Goal: Find contact information: Find contact information

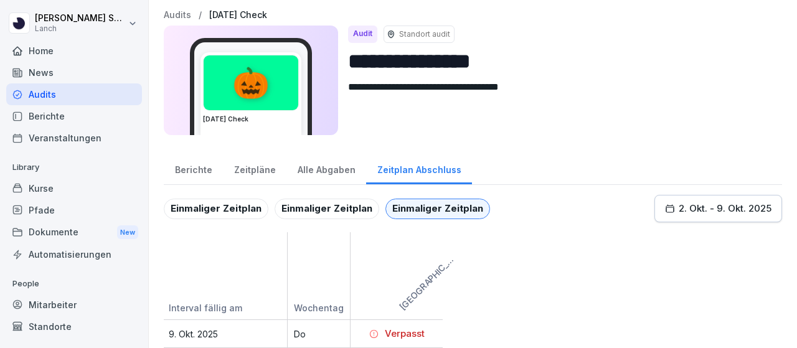
scroll to position [11, 0]
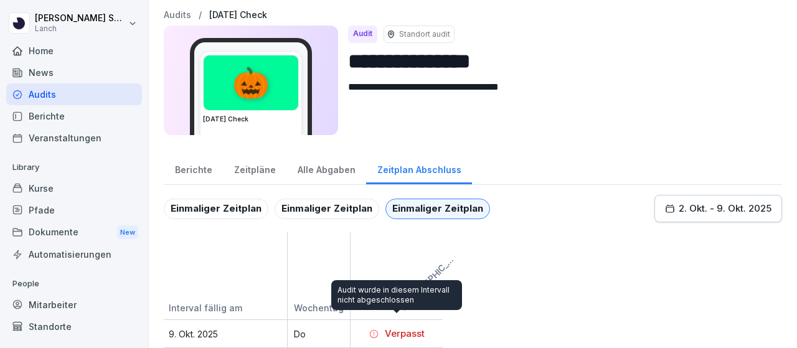
click at [396, 327] on div "Verpasst" at bounding box center [396, 334] width 55 height 14
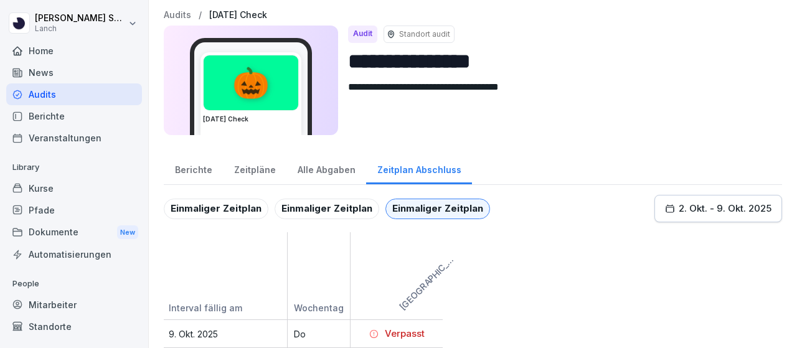
click at [396, 327] on div "Verpasst" at bounding box center [396, 334] width 55 height 14
click at [333, 201] on div "Einmaliger Zeitplan" at bounding box center [327, 209] width 105 height 21
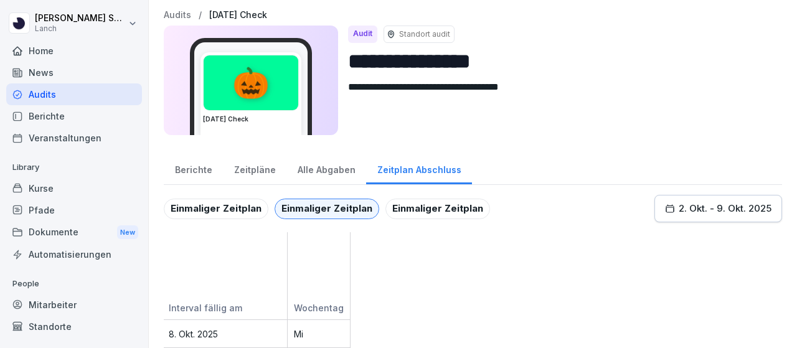
click at [209, 199] on div "Einmaliger Zeitplan" at bounding box center [216, 209] width 105 height 21
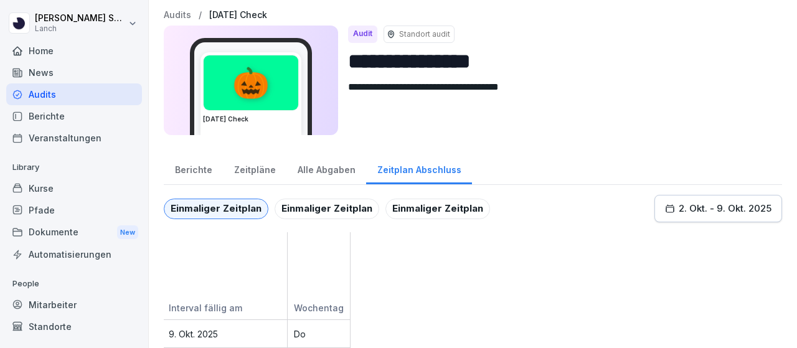
click at [250, 159] on div "Zeitpläne" at bounding box center [255, 169] width 64 height 32
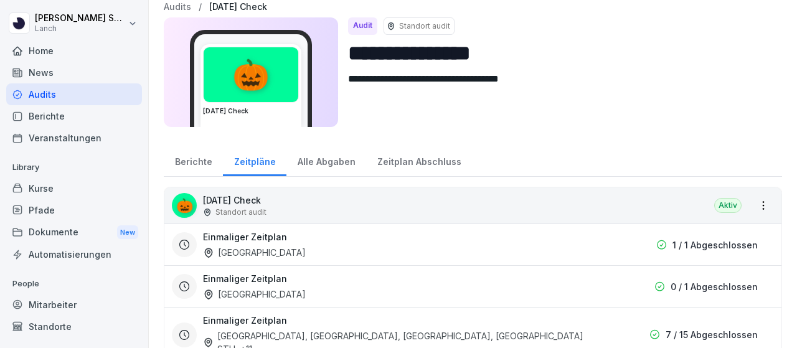
click at [267, 205] on p "[DATE] Check" at bounding box center [235, 200] width 64 height 13
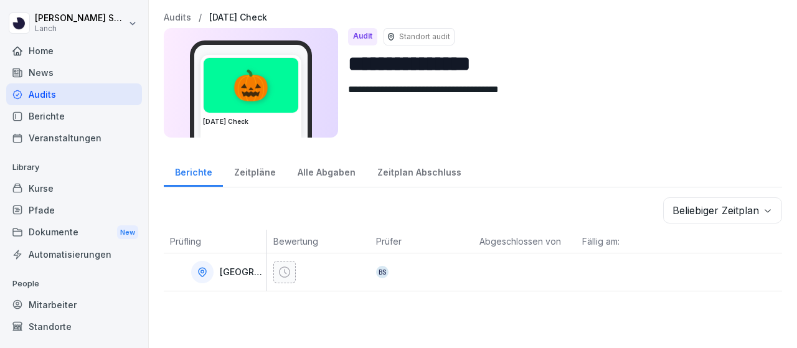
click at [380, 270] on div "BS" at bounding box center [382, 272] width 12 height 12
click at [247, 168] on div "Zeitpläne" at bounding box center [255, 171] width 64 height 32
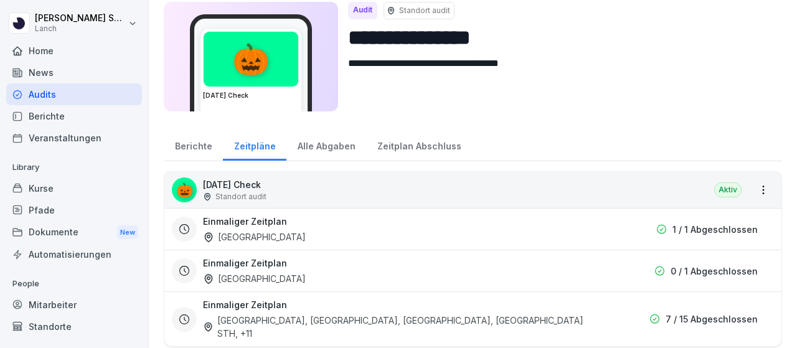
scroll to position [39, 0]
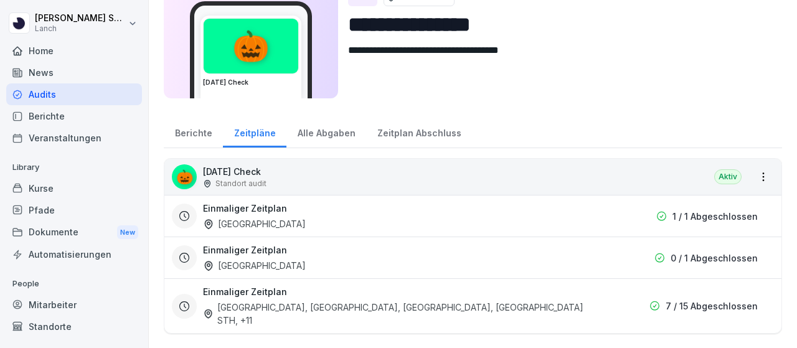
click at [721, 177] on div "Aktiv" at bounding box center [727, 176] width 27 height 15
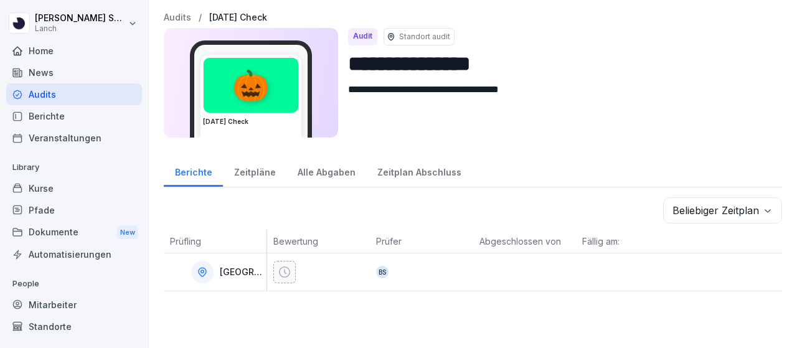
click at [390, 39] on icon at bounding box center [391, 36] width 9 height 9
click at [267, 108] on div "🎃" at bounding box center [251, 85] width 95 height 55
click at [255, 99] on div "🎃" at bounding box center [251, 85] width 95 height 55
click at [259, 13] on p "[DATE] Check" at bounding box center [238, 17] width 58 height 11
click at [208, 270] on icon at bounding box center [202, 272] width 11 height 11
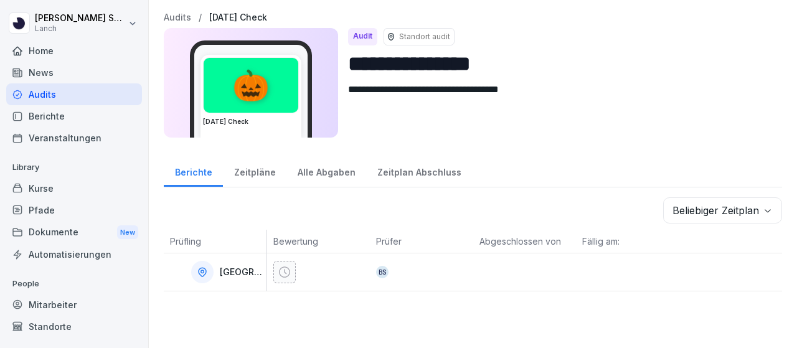
click at [242, 272] on p "[GEOGRAPHIC_DATA]" at bounding box center [242, 272] width 44 height 11
click at [57, 302] on div "Mitarbeiter" at bounding box center [74, 305] width 136 height 22
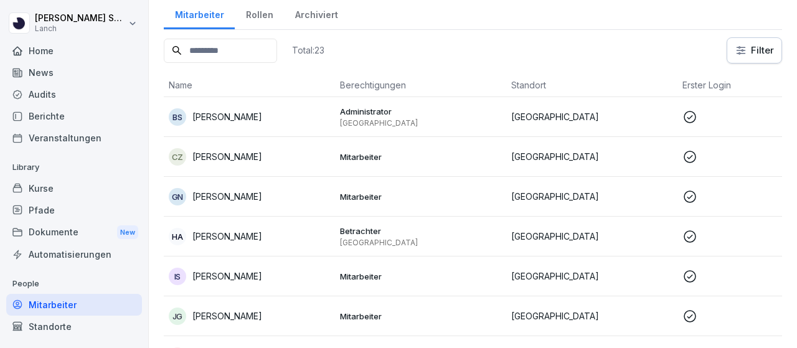
scroll to position [62, 0]
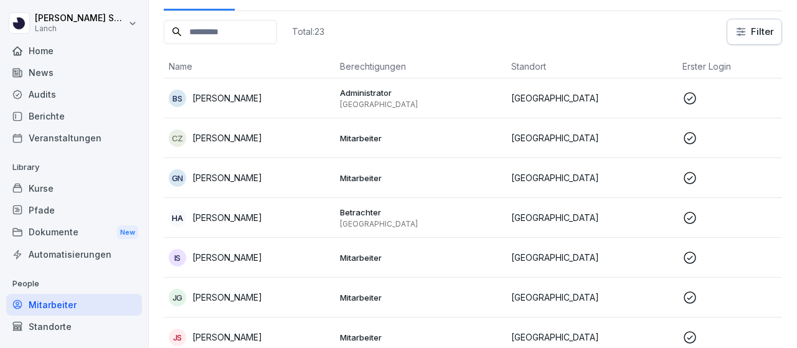
drag, startPoint x: 297, startPoint y: 176, endPoint x: 193, endPoint y: 177, distance: 104.0
click at [193, 177] on div "GN [PERSON_NAME]" at bounding box center [249, 177] width 161 height 17
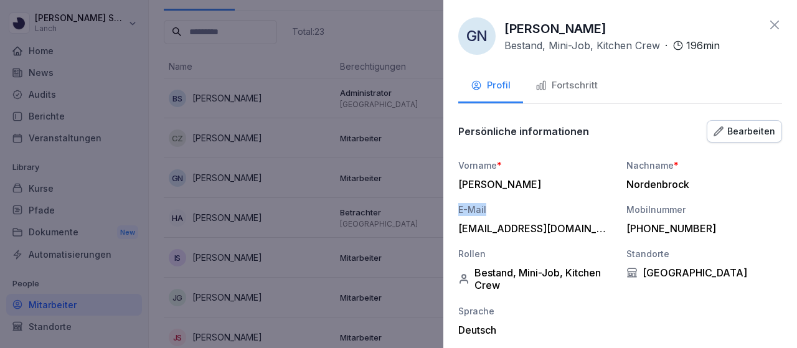
drag, startPoint x: 198, startPoint y: 177, endPoint x: 521, endPoint y: 201, distance: 323.4
click at [521, 201] on div "Vorname * [PERSON_NAME] Nachname * [PERSON_NAME] E-Mail [EMAIL_ADDRESS][DOMAIN_…" at bounding box center [620, 247] width 324 height 177
drag, startPoint x: 651, startPoint y: 27, endPoint x: 504, endPoint y: 32, distance: 147.0
click at [504, 32] on div "[PERSON_NAME] Bestand, Mini-Job, Kitchen Crew · 196 min" at bounding box center [611, 36] width 215 height 34
copy p "[PERSON_NAME]"
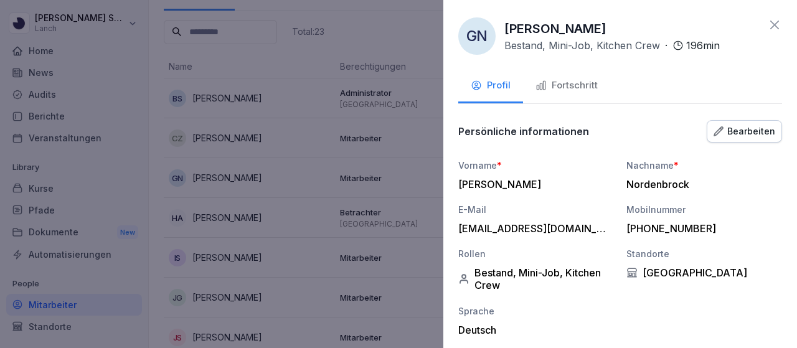
click at [767, 26] on icon at bounding box center [774, 24] width 15 height 15
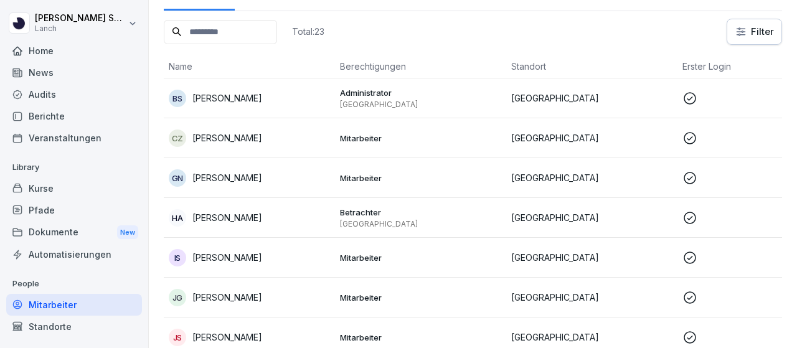
click at [194, 296] on p "[PERSON_NAME]" at bounding box center [227, 297] width 70 height 13
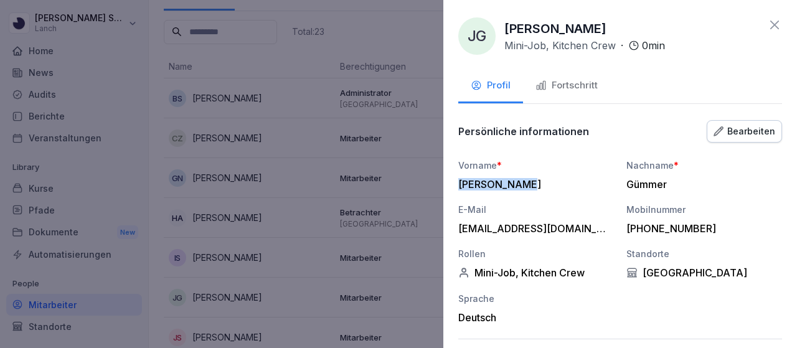
drag, startPoint x: 457, startPoint y: 182, endPoint x: 572, endPoint y: 185, distance: 114.6
click at [572, 185] on div "[PERSON_NAME] Mini-Job, Kitchen Crew · 0 min Profil Fortschritt Persönliche inf…" at bounding box center [620, 174] width 354 height 348
copy div "[PERSON_NAME]"
click at [770, 26] on icon at bounding box center [774, 25] width 9 height 9
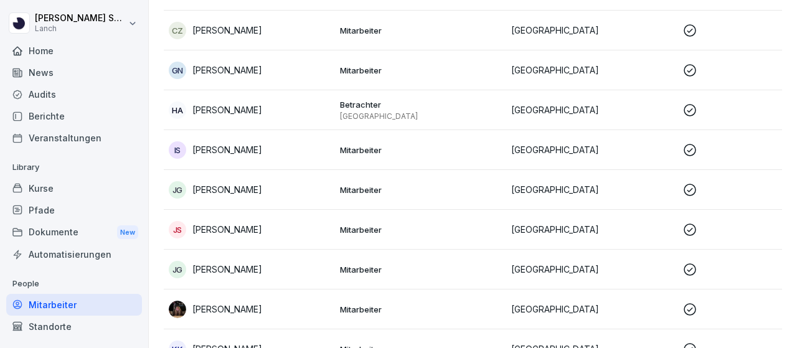
scroll to position [187, 0]
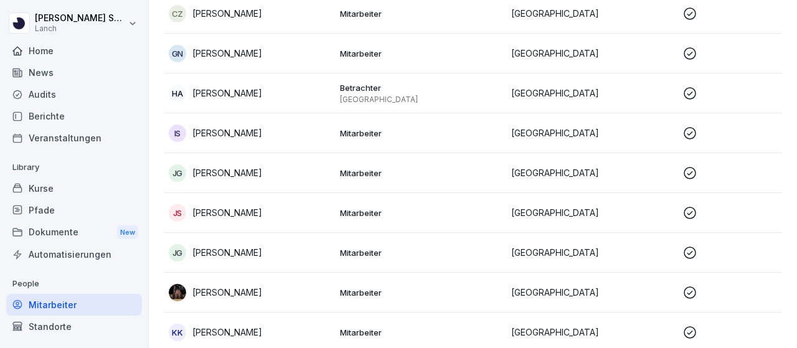
click at [253, 252] on p "[PERSON_NAME]" at bounding box center [227, 252] width 70 height 13
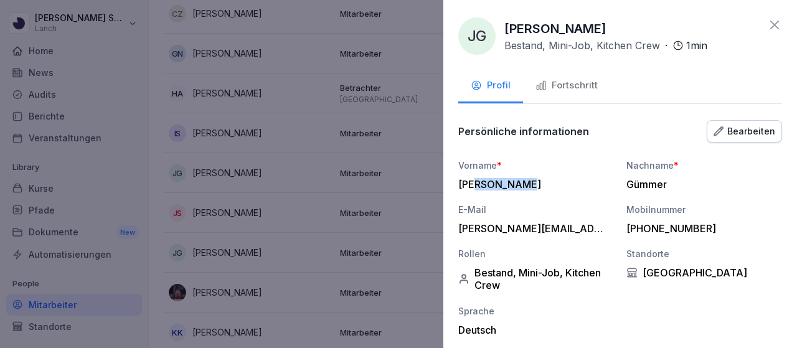
drag, startPoint x: 519, startPoint y: 185, endPoint x: 475, endPoint y: 188, distance: 44.9
click at [475, 188] on div "[PERSON_NAME]" at bounding box center [532, 184] width 149 height 12
click at [527, 184] on div "[PERSON_NAME]" at bounding box center [532, 184] width 149 height 12
drag, startPoint x: 527, startPoint y: 182, endPoint x: 459, endPoint y: 182, distance: 67.9
click at [459, 182] on div "[PERSON_NAME]" at bounding box center [532, 184] width 149 height 12
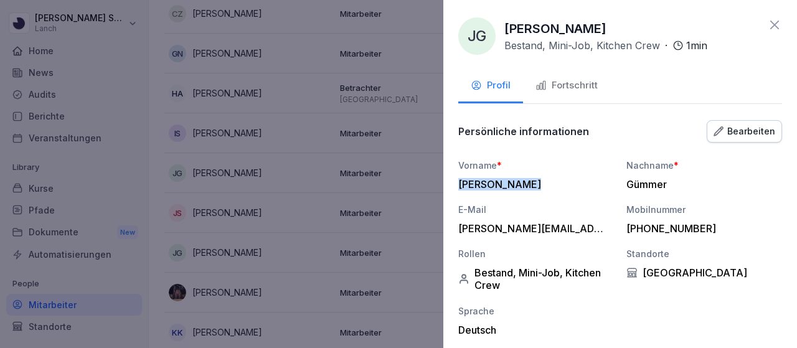
copy div "[PERSON_NAME]"
click at [768, 23] on icon at bounding box center [774, 24] width 15 height 15
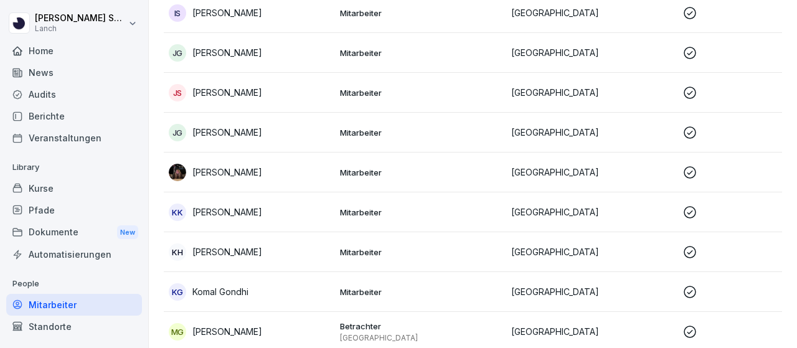
scroll to position [311, 0]
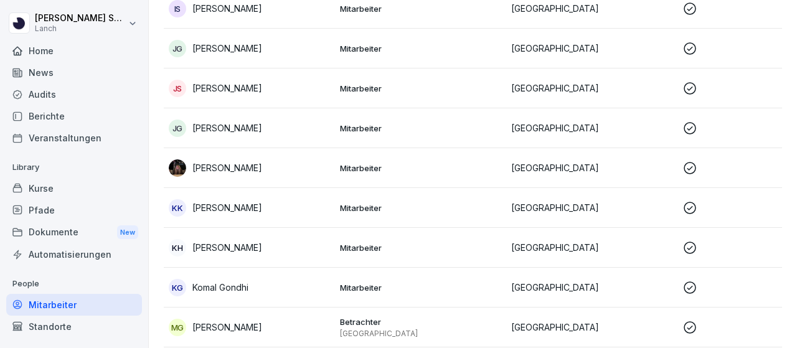
click at [198, 202] on p "[PERSON_NAME]" at bounding box center [227, 207] width 70 height 13
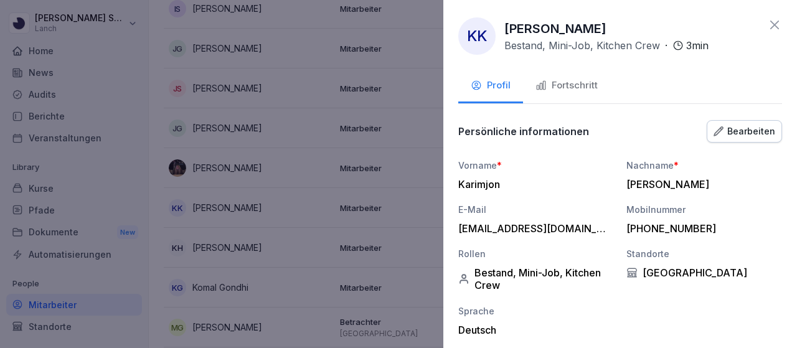
drag, startPoint x: 506, startPoint y: 27, endPoint x: 615, endPoint y: 27, distance: 109.0
click at [615, 27] on div "[PERSON_NAME] Bestand, Mini-Job, Kitchen Crew · 3 min" at bounding box center [606, 36] width 204 height 34
copy p "[PERSON_NAME]"
click at [767, 26] on icon at bounding box center [774, 24] width 15 height 15
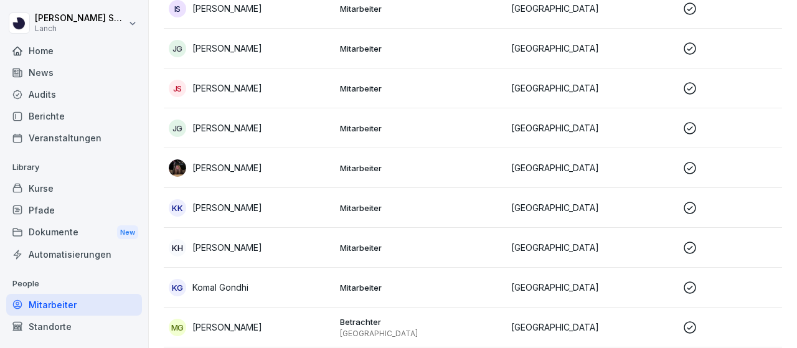
click at [213, 247] on p "[PERSON_NAME]" at bounding box center [227, 247] width 70 height 13
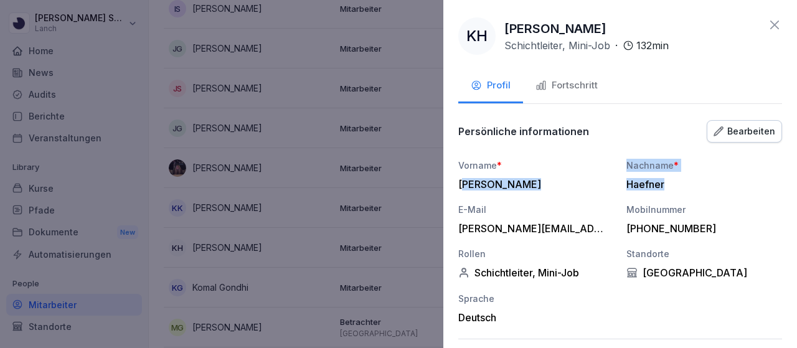
drag, startPoint x: 663, startPoint y: 185, endPoint x: 462, endPoint y: 184, distance: 200.5
click at [462, 184] on div "Vorname * [PERSON_NAME] * [PERSON_NAME] E-Mail [EMAIL_ADDRESS][DOMAIN_NAME] Mob…" at bounding box center [620, 241] width 324 height 165
click at [462, 184] on div "[PERSON_NAME]" at bounding box center [532, 184] width 149 height 12
drag, startPoint x: 457, startPoint y: 184, endPoint x: 639, endPoint y: 182, distance: 181.8
click at [642, 182] on div "KH [PERSON_NAME] Schichtleiter, Mini-Job · 132 min Profil Fortschritt Persönlic…" at bounding box center [620, 174] width 354 height 348
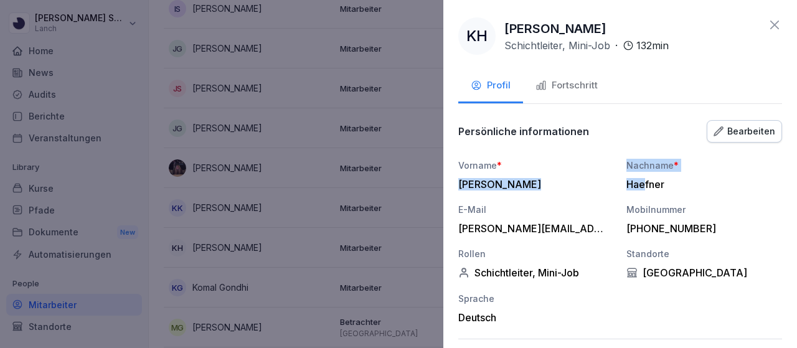
click at [639, 182] on div "Haefner" at bounding box center [700, 184] width 149 height 12
drag, startPoint x: 658, startPoint y: 181, endPoint x: 625, endPoint y: 186, distance: 32.8
click at [626, 186] on div "Haefner" at bounding box center [700, 184] width 149 height 12
click at [598, 180] on div "[PERSON_NAME]" at bounding box center [532, 184] width 149 height 12
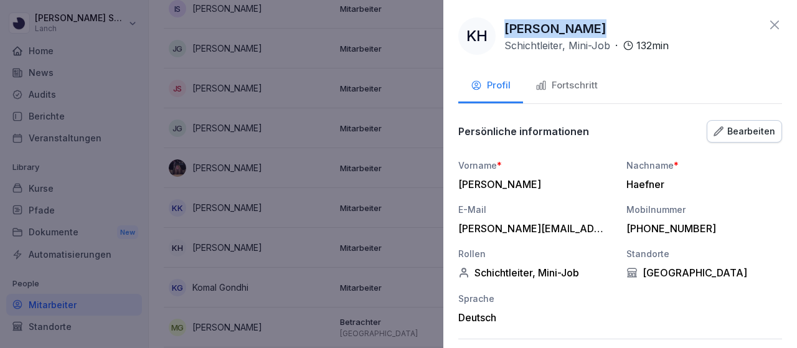
drag, startPoint x: 505, startPoint y: 29, endPoint x: 582, endPoint y: 29, distance: 77.2
click at [582, 29] on div "[PERSON_NAME] Schichtleiter, Mini-Job · 132 min" at bounding box center [586, 36] width 164 height 34
copy p "[PERSON_NAME]"
click at [767, 25] on icon at bounding box center [774, 24] width 15 height 15
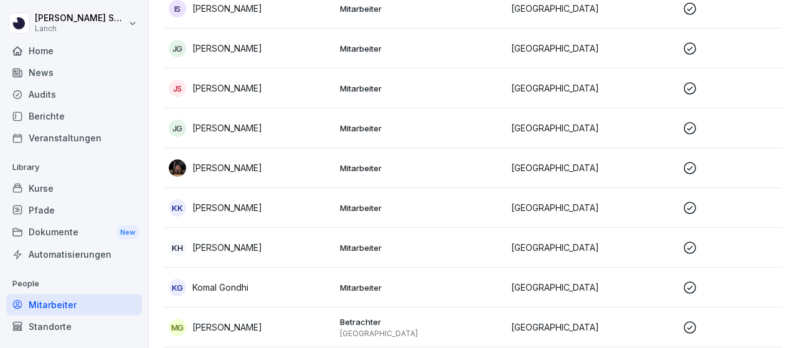
click at [237, 288] on p "Komal Gondhi" at bounding box center [220, 287] width 56 height 13
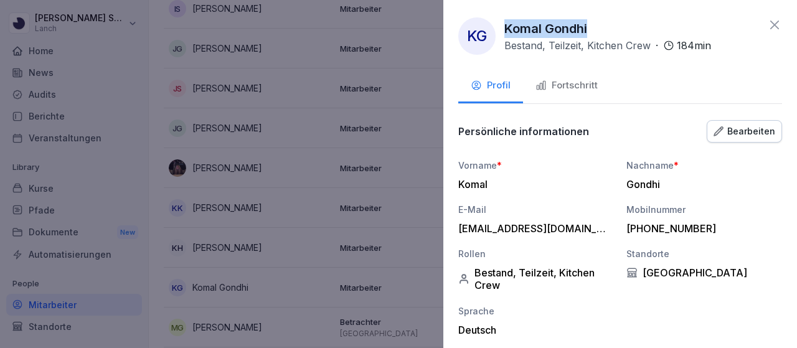
drag, startPoint x: 597, startPoint y: 28, endPoint x: 507, endPoint y: 31, distance: 89.7
click at [507, 31] on div "Komal Gondhi Bestand, Teilzeit, Kitchen Crew · 184 min" at bounding box center [607, 36] width 207 height 34
copy p "Komal Gondhi"
click at [252, 331] on div at bounding box center [398, 174] width 797 height 348
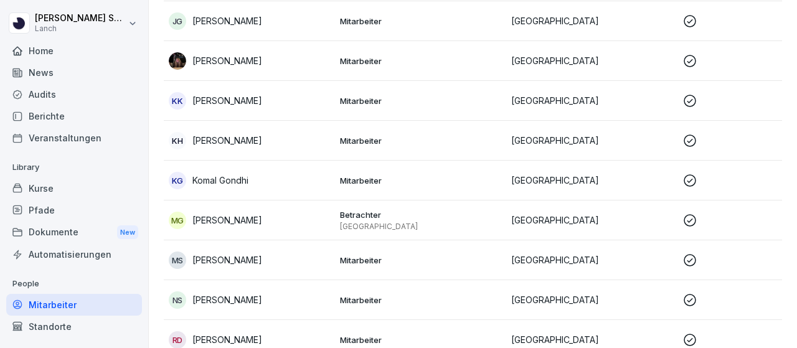
scroll to position [436, 0]
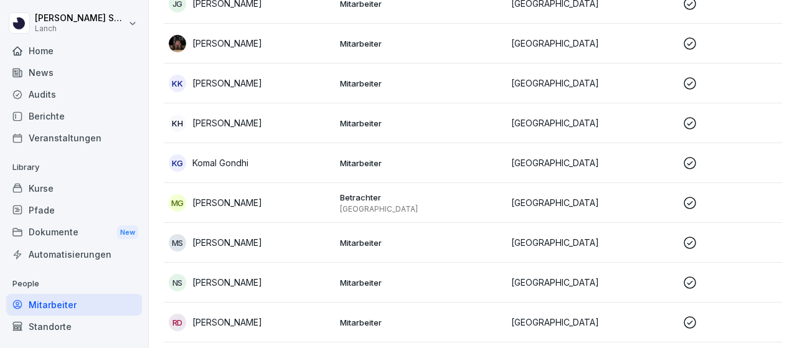
click at [248, 236] on div "MS [PERSON_NAME]" at bounding box center [249, 242] width 161 height 17
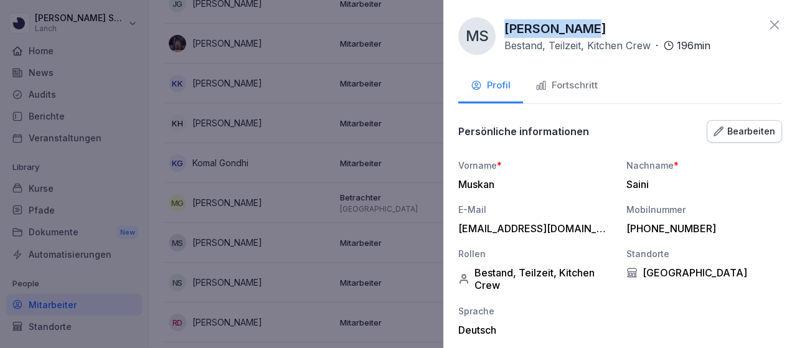
drag, startPoint x: 587, startPoint y: 27, endPoint x: 509, endPoint y: 21, distance: 78.1
click at [508, 18] on div "MS [PERSON_NAME] Bestand, Teilzeit, Kitchen Crew · 196 min" at bounding box center [584, 35] width 252 height 37
copy p "[PERSON_NAME]"
click at [767, 21] on icon at bounding box center [774, 24] width 15 height 15
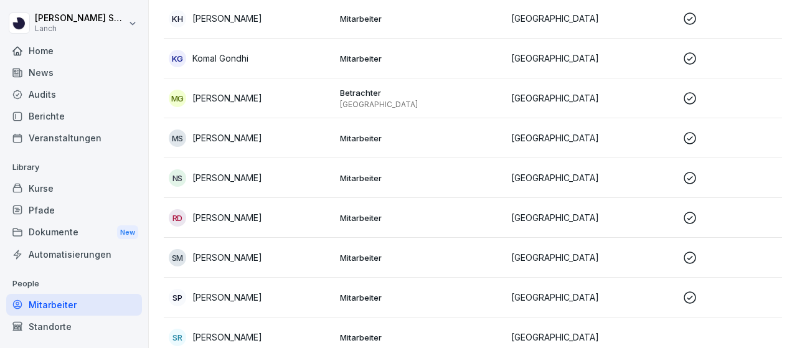
scroll to position [560, 0]
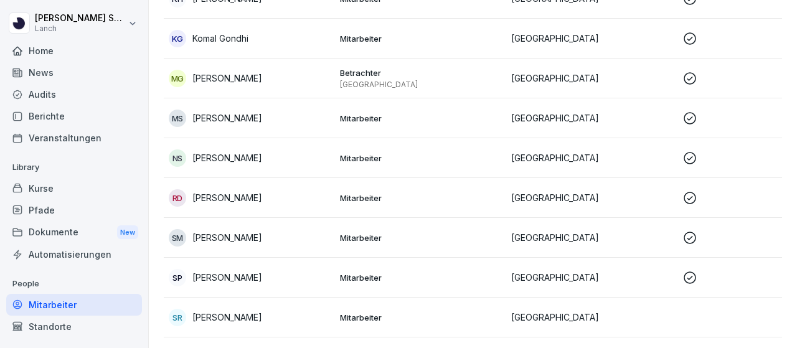
click at [248, 195] on p "[PERSON_NAME]" at bounding box center [227, 197] width 70 height 13
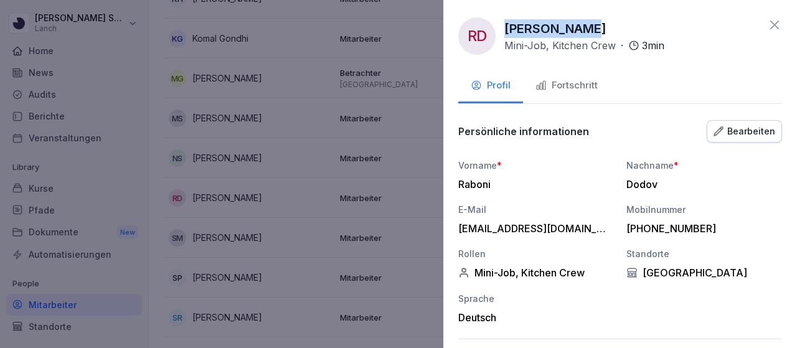
drag, startPoint x: 593, startPoint y: 27, endPoint x: 506, endPoint y: 22, distance: 86.7
click at [506, 21] on div "Raboni Dodov Mini-Job, Kitchen Crew · 3 min" at bounding box center [584, 36] width 160 height 34
copy p "[PERSON_NAME]"
click at [767, 22] on icon at bounding box center [774, 24] width 15 height 15
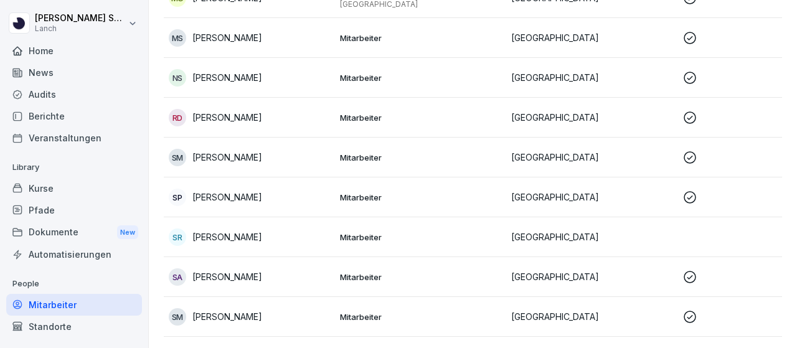
scroll to position [685, 0]
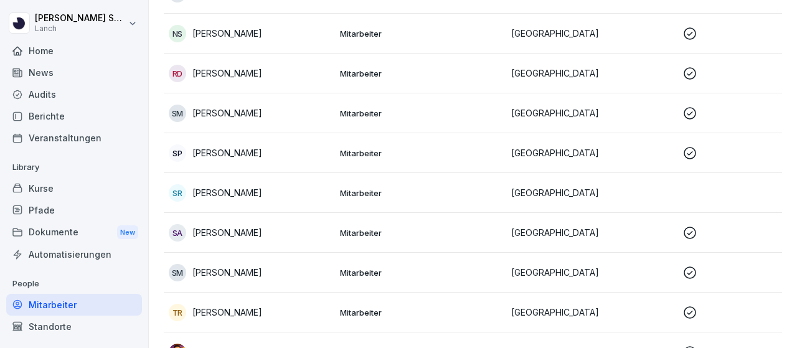
click at [240, 108] on p "[PERSON_NAME]" at bounding box center [227, 112] width 70 height 13
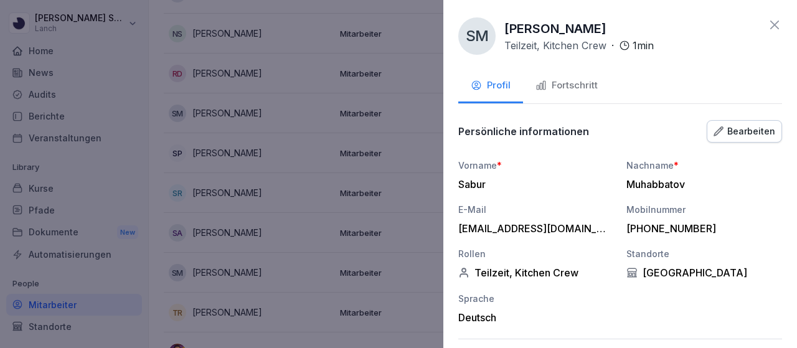
drag, startPoint x: 622, startPoint y: 24, endPoint x: 506, endPoint y: 19, distance: 116.6
click at [506, 19] on div "Sabur Muhabbatov Teilzeit, Kitchen Crew · 1 min" at bounding box center [578, 36] width 149 height 34
copy p "[PERSON_NAME]"
click at [767, 21] on icon at bounding box center [774, 24] width 15 height 15
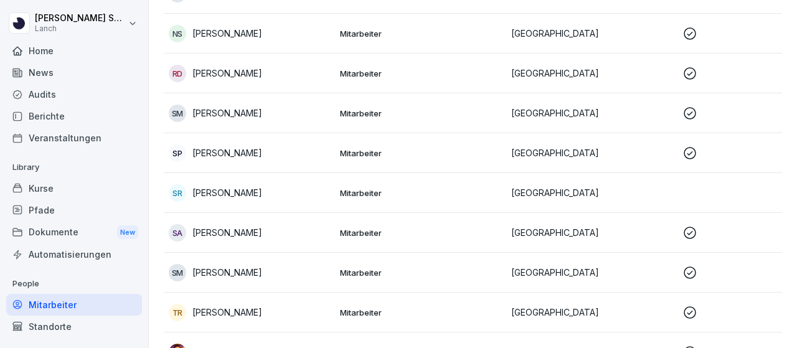
click at [220, 152] on p "[PERSON_NAME]" at bounding box center [227, 152] width 70 height 13
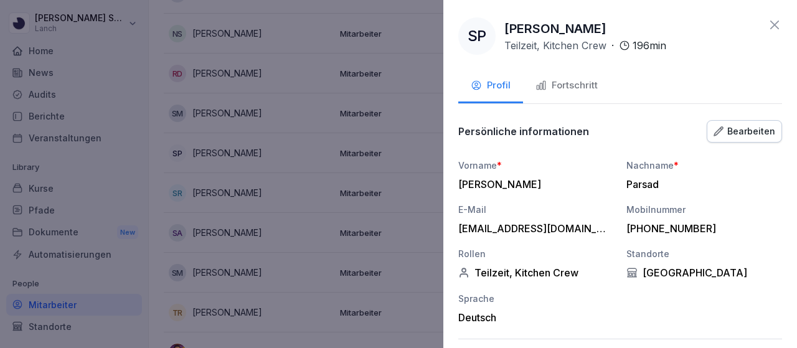
drag, startPoint x: 629, startPoint y: 27, endPoint x: 503, endPoint y: 32, distance: 125.9
click at [503, 32] on div "SP [PERSON_NAME] Teilzeit, Kitchen Crew · 196 min" at bounding box center [562, 35] width 208 height 37
copy p "[PERSON_NAME]"
click at [767, 21] on icon at bounding box center [774, 24] width 15 height 15
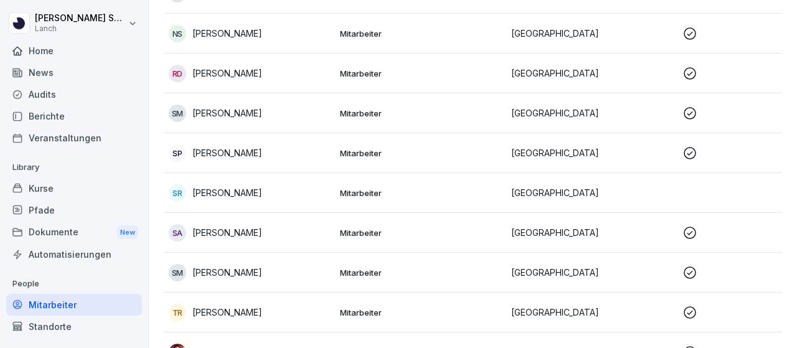
click at [228, 192] on p "[PERSON_NAME]" at bounding box center [227, 192] width 70 height 13
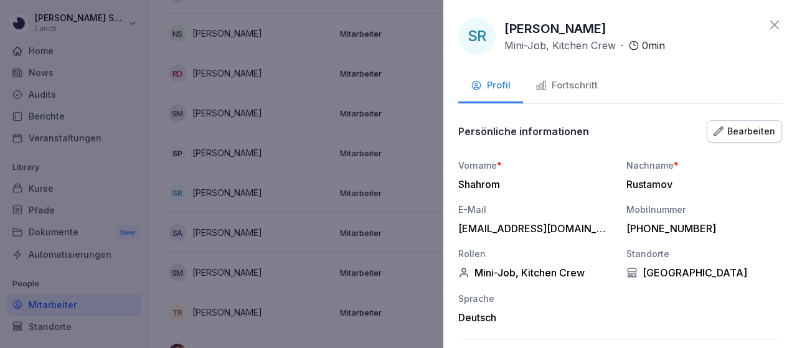
drag, startPoint x: 623, startPoint y: 31, endPoint x: 507, endPoint y: 29, distance: 116.5
click at [507, 29] on div "[PERSON_NAME] Mini-Job, Kitchen Crew · 0 min" at bounding box center [584, 36] width 161 height 34
drag, startPoint x: 768, startPoint y: 26, endPoint x: 752, endPoint y: 26, distance: 16.2
click at [768, 26] on icon at bounding box center [774, 24] width 15 height 15
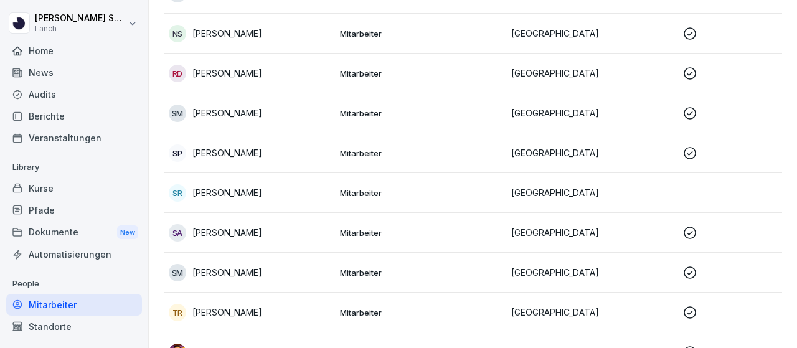
click at [252, 230] on div "SA [PERSON_NAME]" at bounding box center [249, 232] width 161 height 17
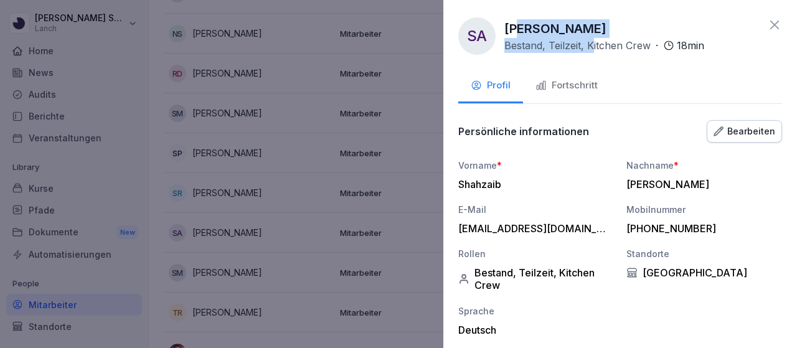
drag, startPoint x: 590, startPoint y: 27, endPoint x: 517, endPoint y: 28, distance: 72.9
click at [517, 27] on div "[PERSON_NAME], Teilzeit, Kitchen Crew · 18 min" at bounding box center [604, 36] width 200 height 34
click at [516, 28] on p "[PERSON_NAME]" at bounding box center [555, 28] width 102 height 19
click at [507, 31] on p "[PERSON_NAME]" at bounding box center [555, 28] width 102 height 19
drag, startPoint x: 506, startPoint y: 29, endPoint x: 579, endPoint y: 31, distance: 72.9
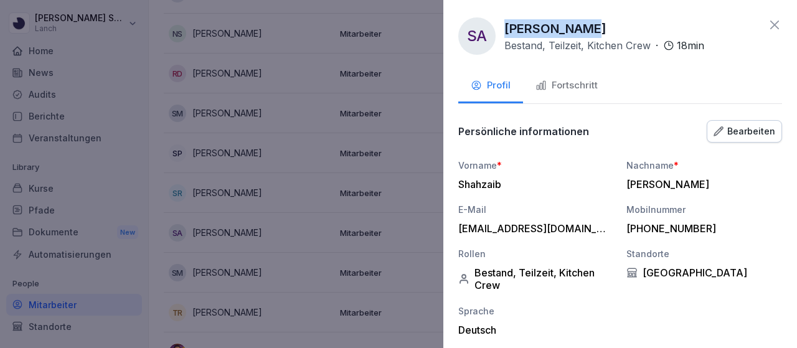
click at [579, 31] on p "[PERSON_NAME]" at bounding box center [555, 28] width 102 height 19
click at [767, 24] on icon at bounding box center [774, 24] width 15 height 15
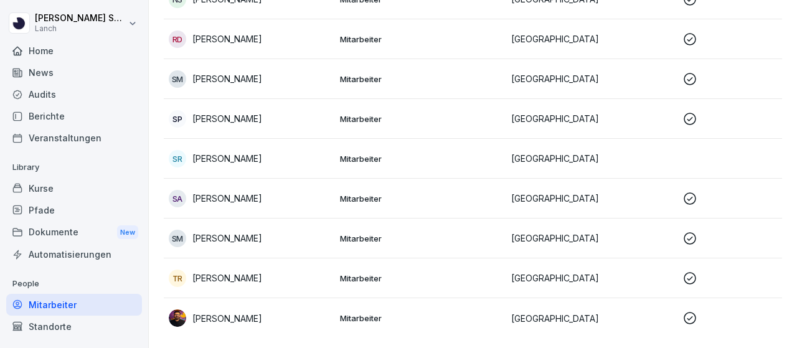
scroll to position [737, 0]
click at [243, 272] on p "[PERSON_NAME]" at bounding box center [227, 278] width 70 height 13
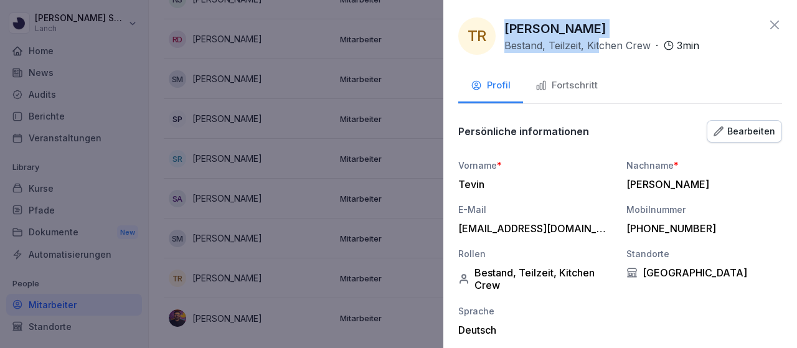
drag, startPoint x: 602, startPoint y: 28, endPoint x: 508, endPoint y: 37, distance: 95.1
click at [508, 37] on div "[PERSON_NAME], Teilzeit, Kitchen Crew · 3 min" at bounding box center [601, 36] width 195 height 34
click at [509, 37] on p "[PERSON_NAME]" at bounding box center [555, 28] width 102 height 19
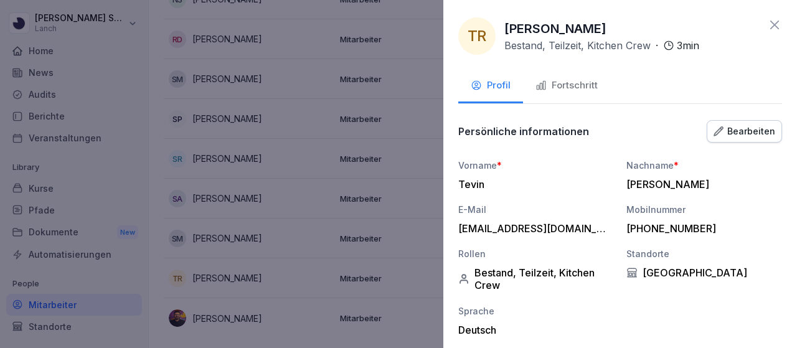
drag, startPoint x: 597, startPoint y: 26, endPoint x: 506, endPoint y: 35, distance: 92.1
click at [506, 35] on div "[PERSON_NAME], Teilzeit, Kitchen Crew · 3 min" at bounding box center [601, 36] width 195 height 34
click at [768, 24] on icon at bounding box center [774, 24] width 15 height 15
